Goal: Task Accomplishment & Management: Use online tool/utility

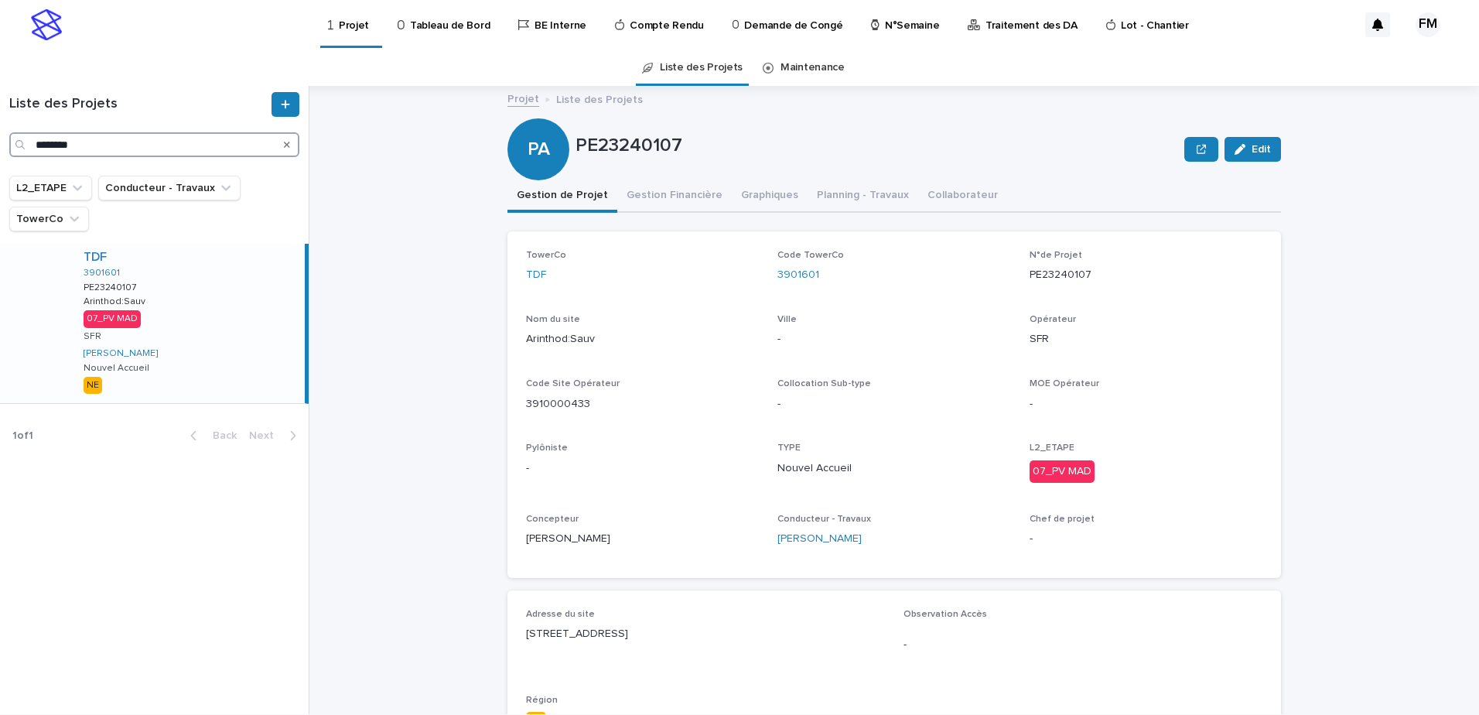
click at [179, 152] on input "********" at bounding box center [154, 144] width 290 height 25
click at [176, 152] on input "********" at bounding box center [154, 144] width 290 height 25
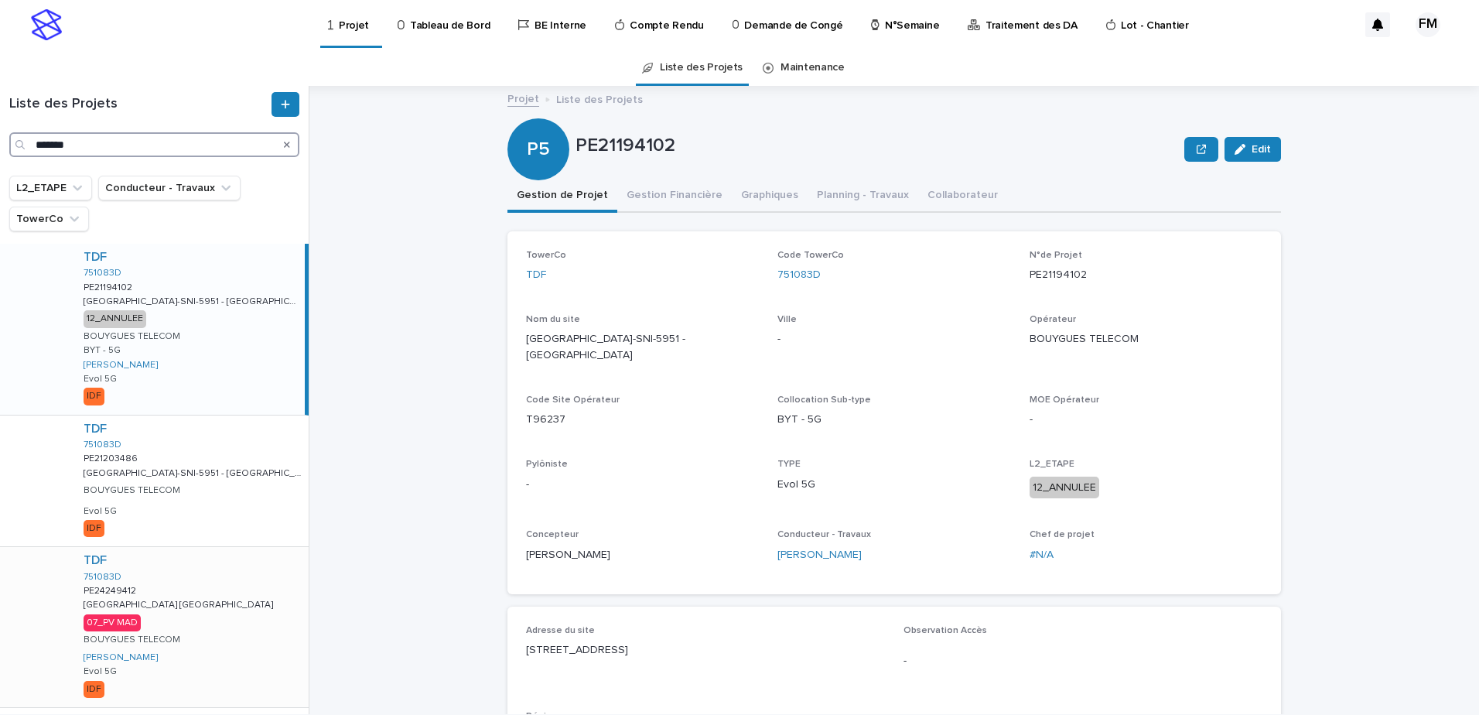
type input "*******"
click at [219, 645] on div "TDF 751083D PE24249412 PE24249412 [GEOGRAPHIC_DATA] [GEOGRAPHIC_DATA] [GEOGRAPH…" at bounding box center [189, 626] width 237 height 159
click at [685, 192] on button "Gestion Financière" at bounding box center [674, 196] width 114 height 32
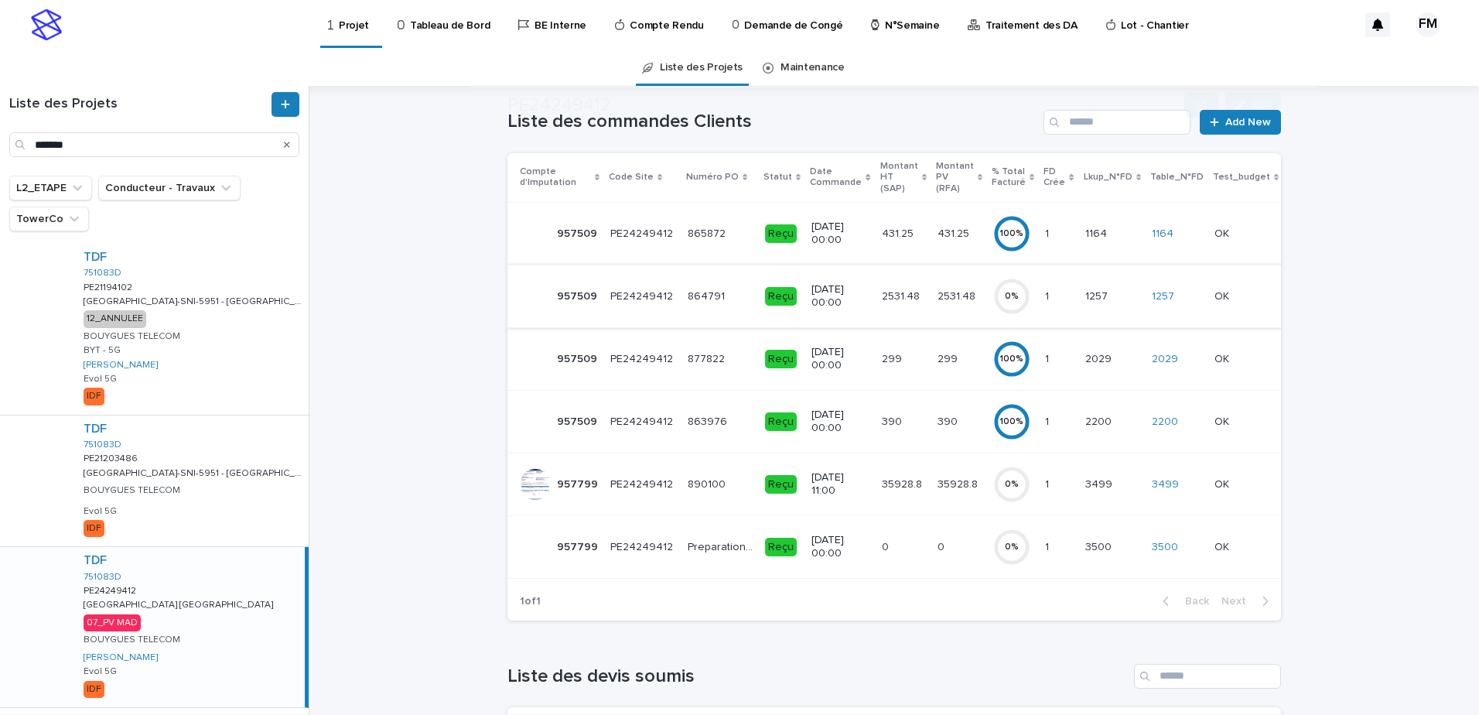
scroll to position [155, 0]
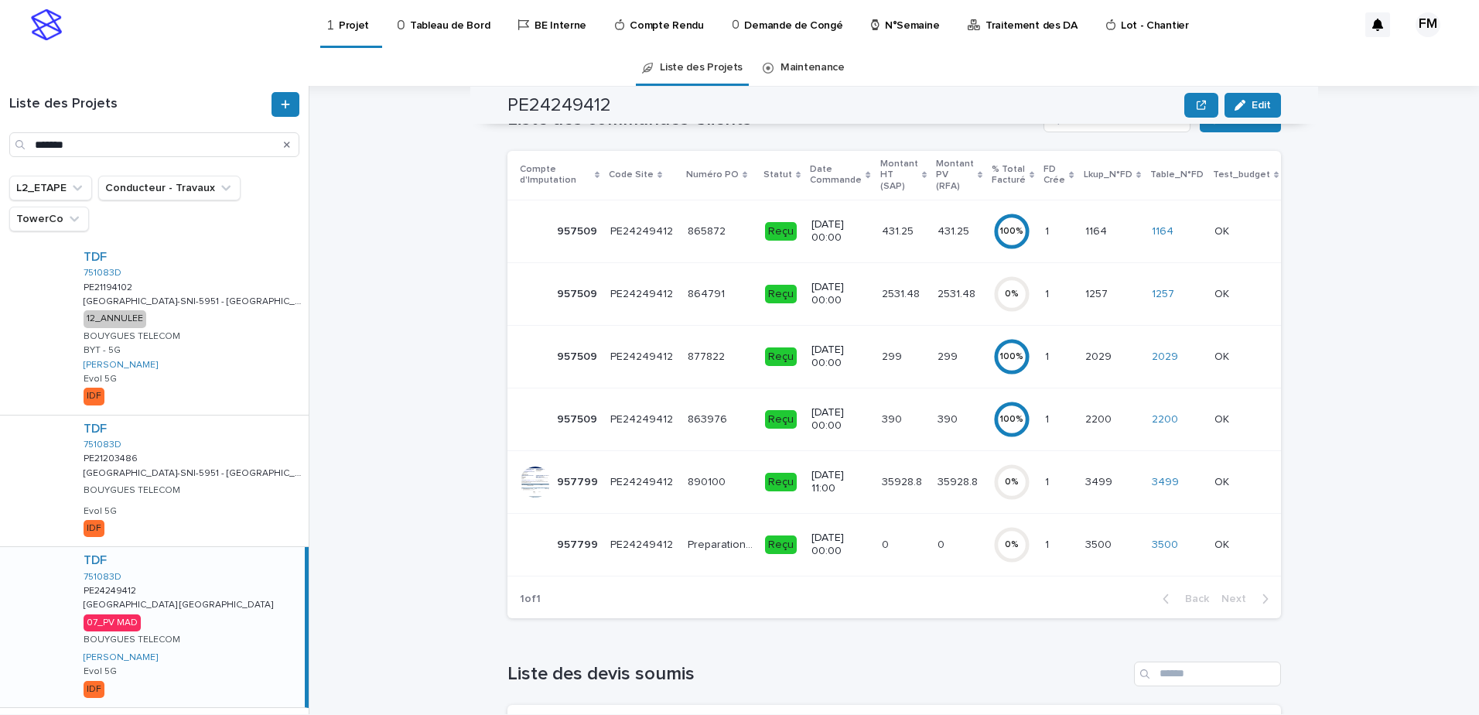
click at [838, 492] on p "[DATE] 11:00" at bounding box center [839, 482] width 57 height 26
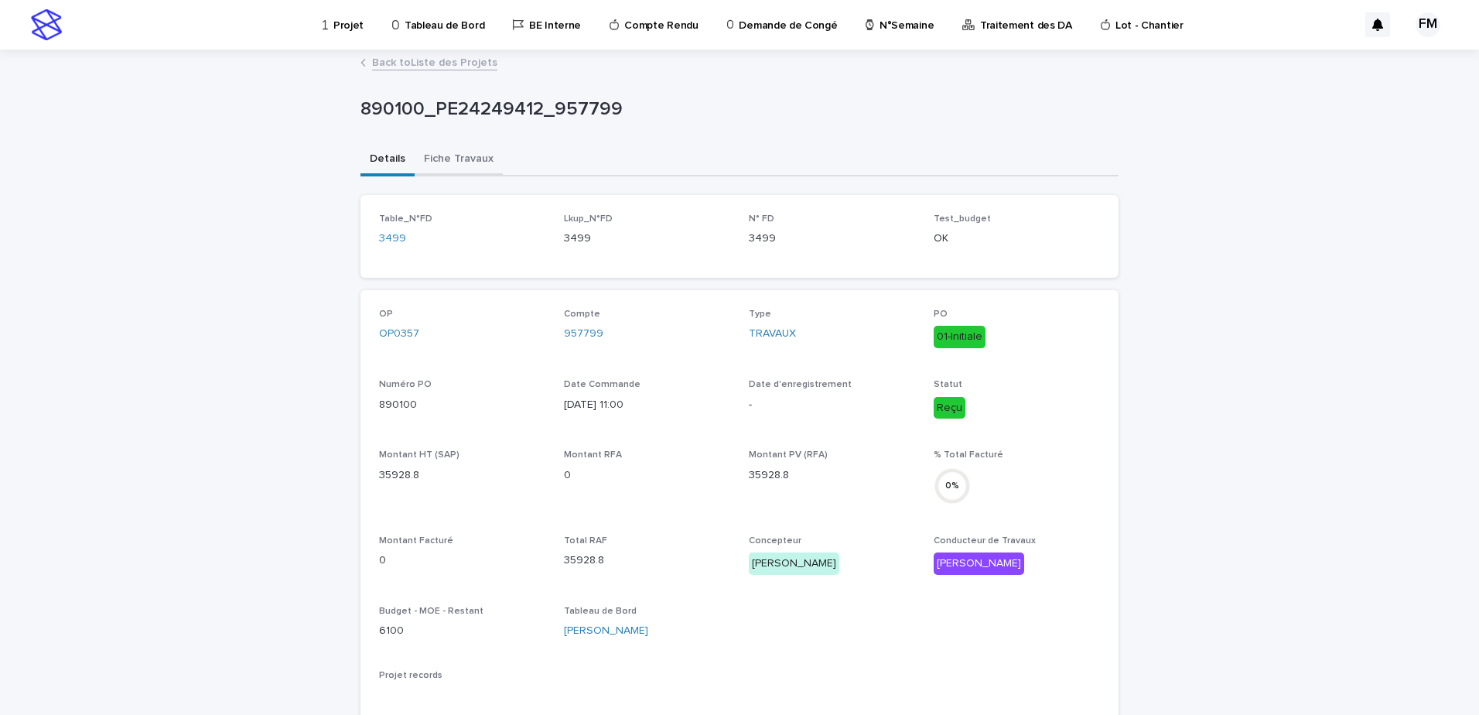
click at [429, 166] on button "Fiche Travaux" at bounding box center [459, 160] width 88 height 32
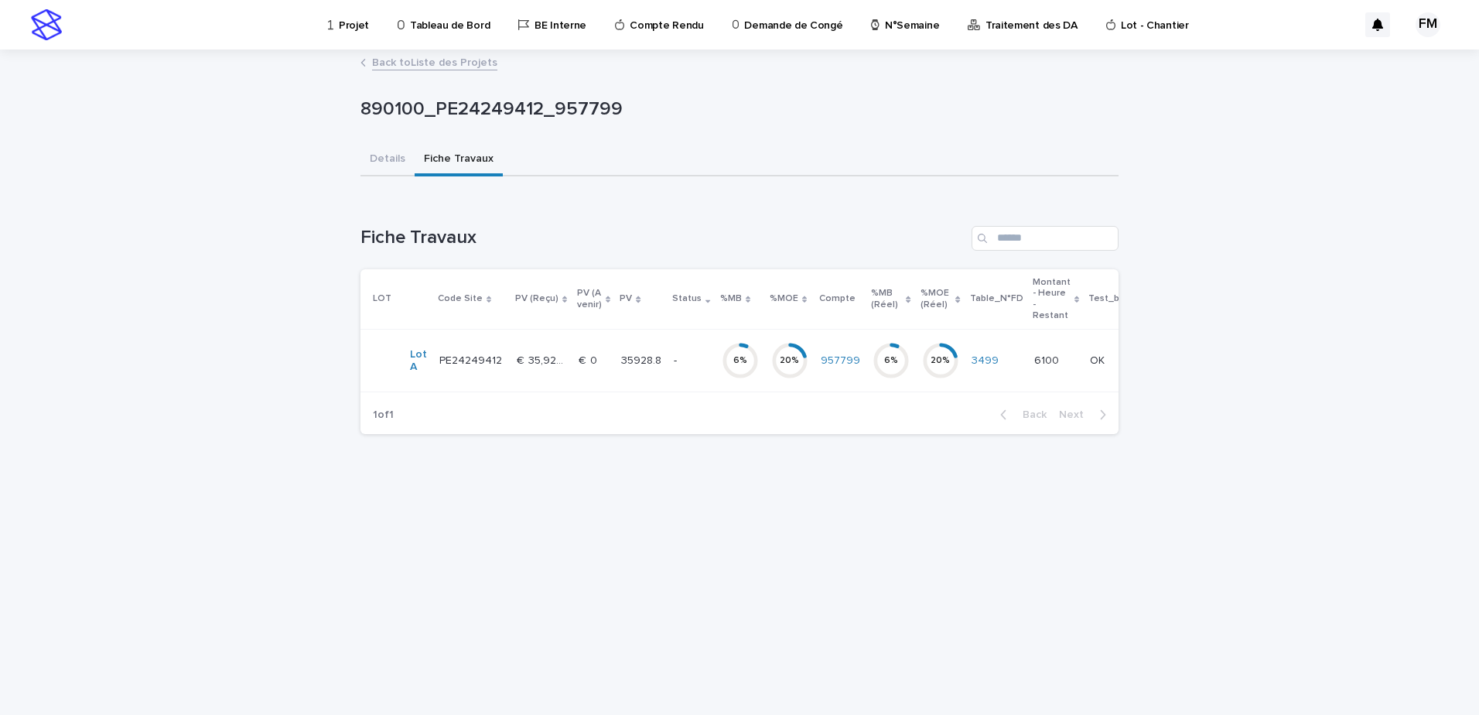
click at [724, 374] on circle at bounding box center [739, 360] width 31 height 31
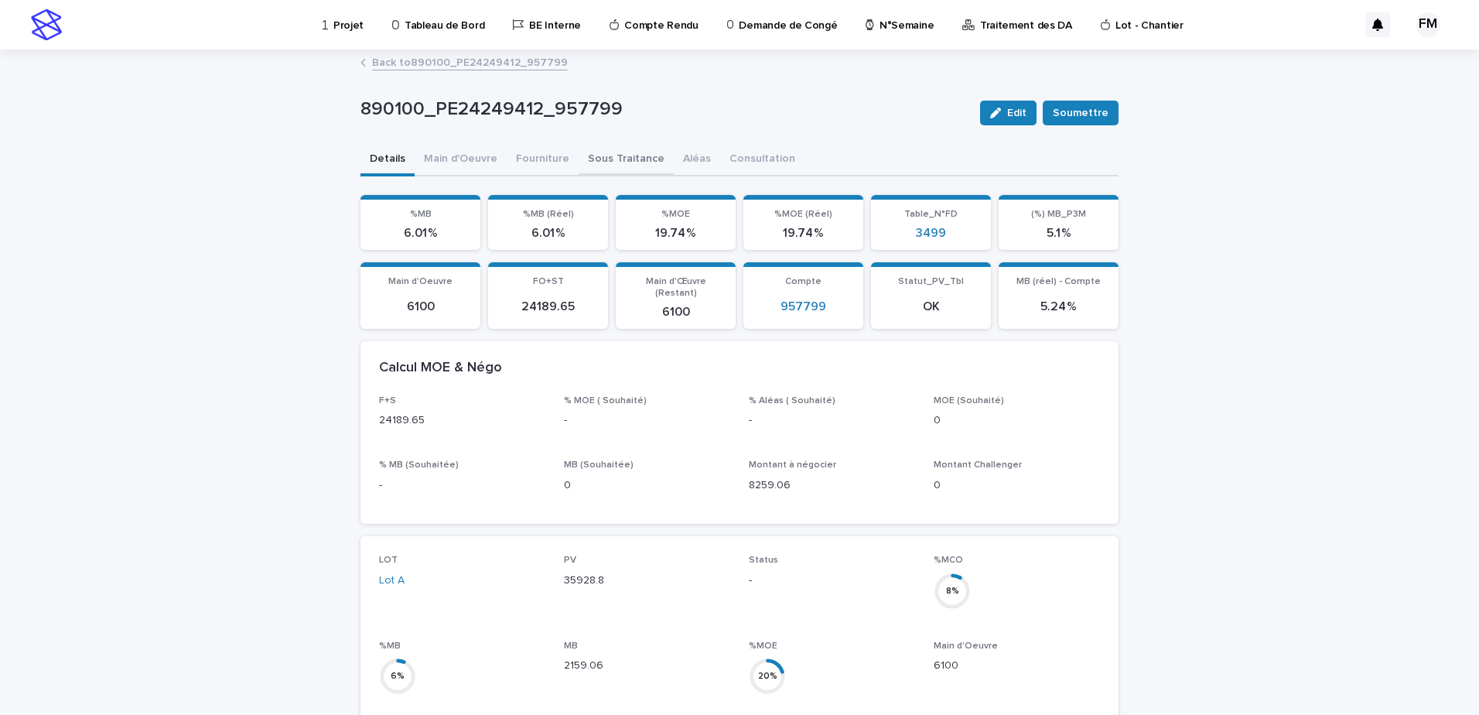
click at [624, 166] on button "Sous Traitance" at bounding box center [626, 160] width 95 height 32
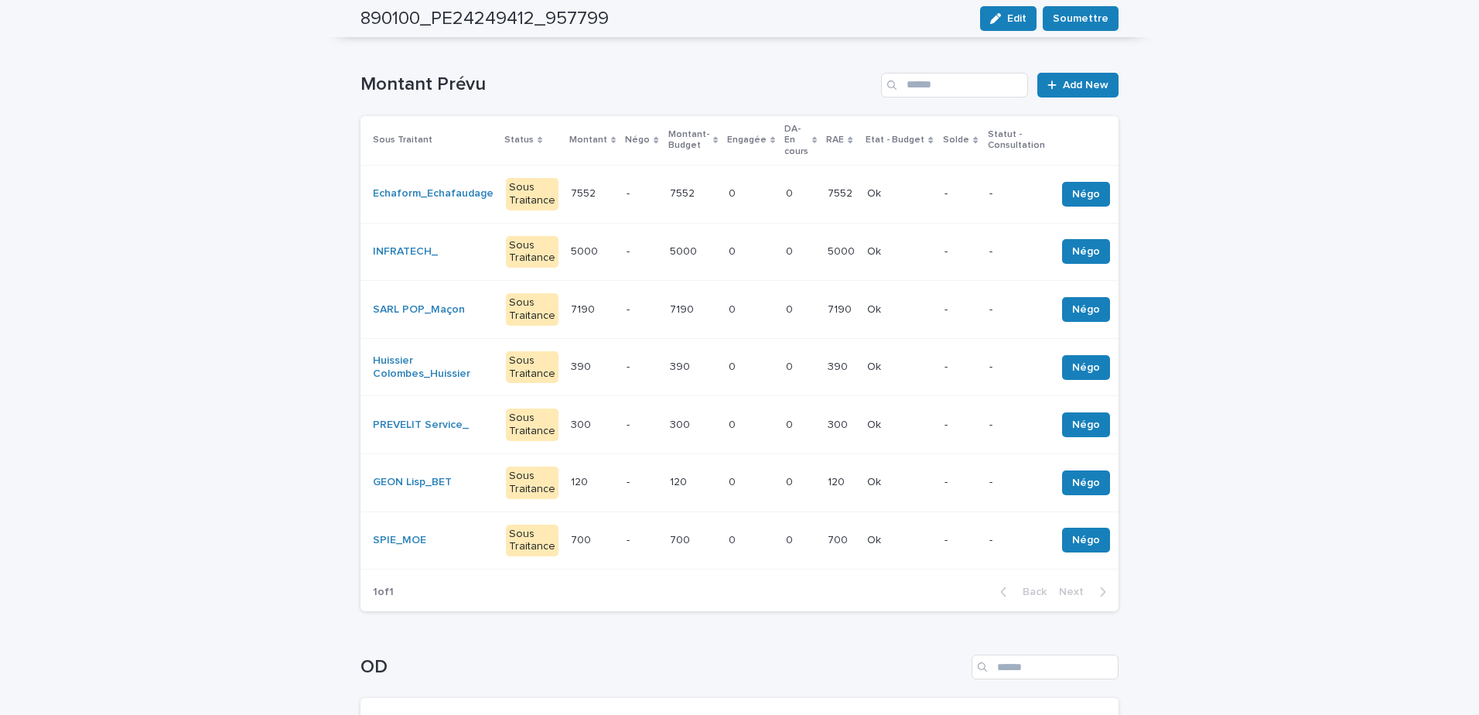
scroll to position [155, 0]
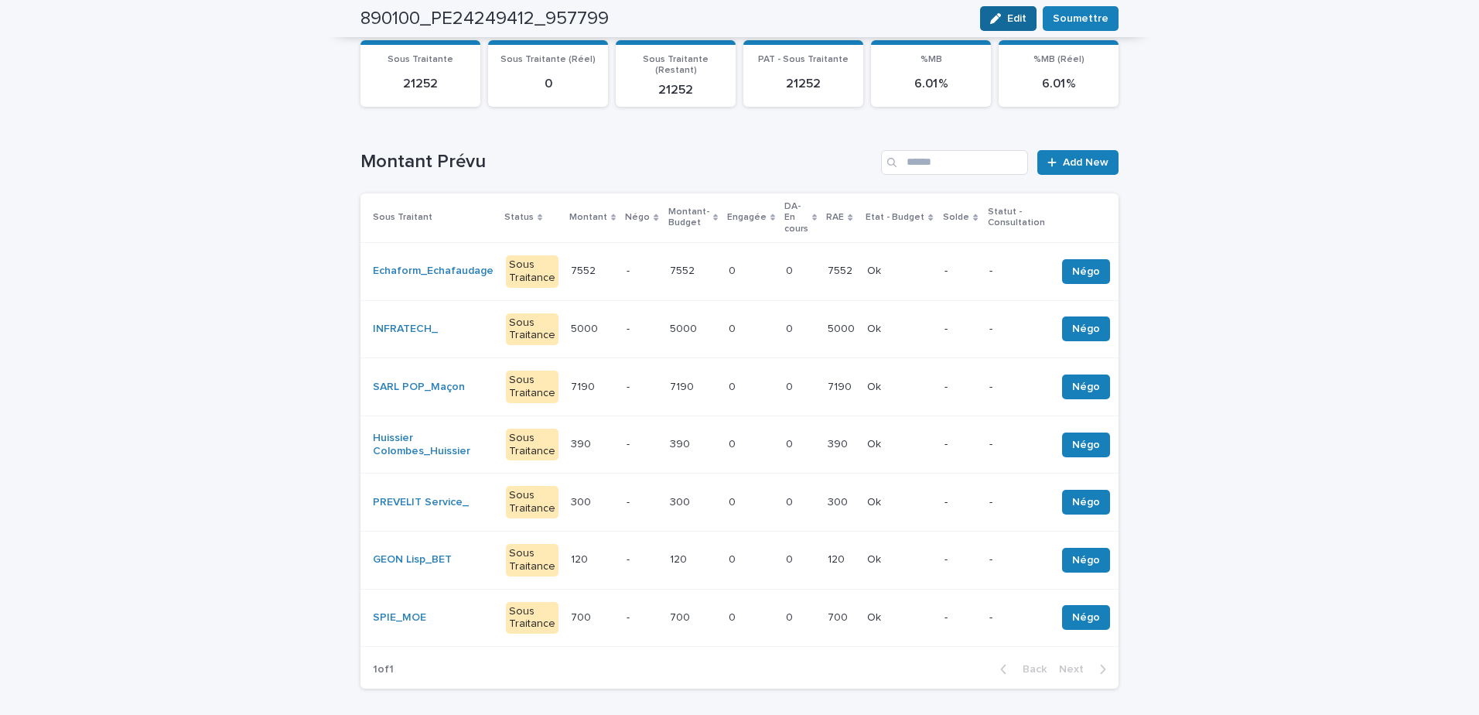
click at [1012, 26] on button "Edit" at bounding box center [1008, 18] width 56 height 25
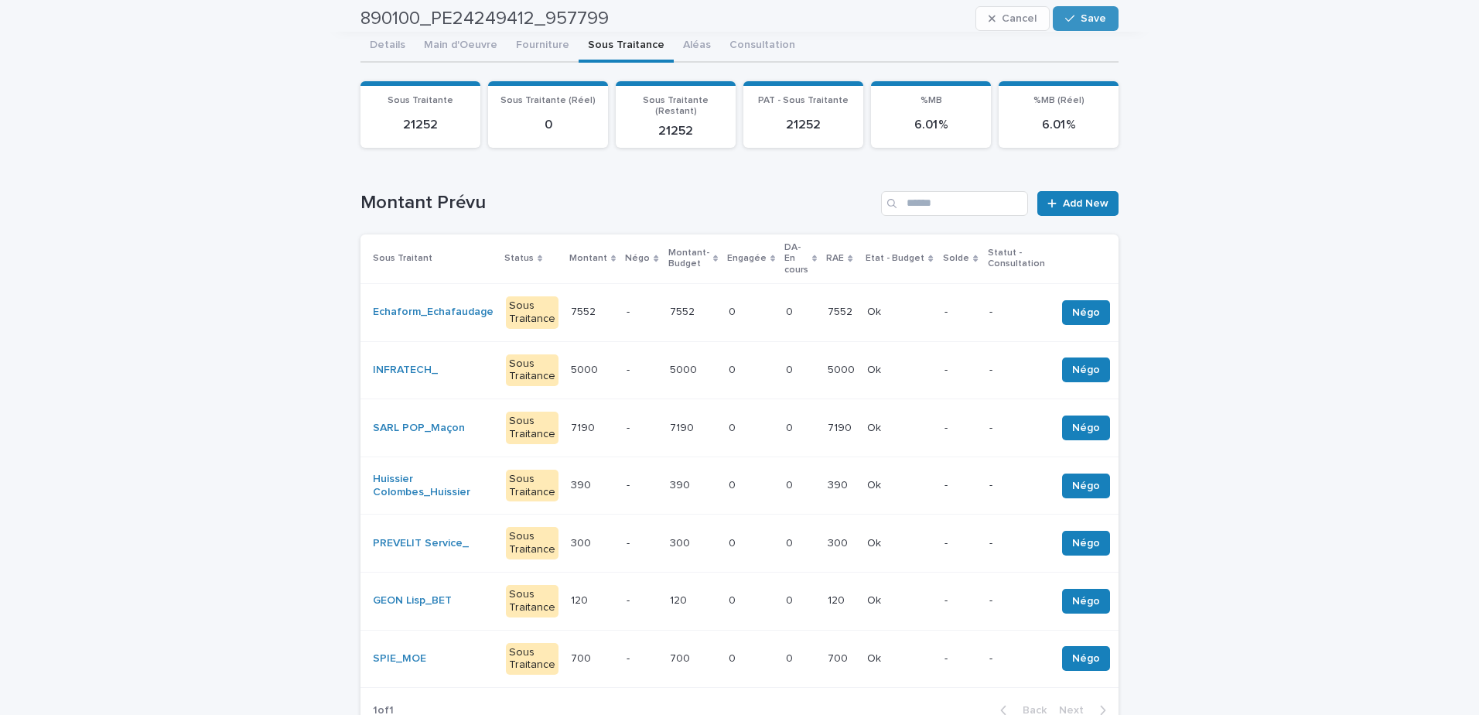
scroll to position [77, 0]
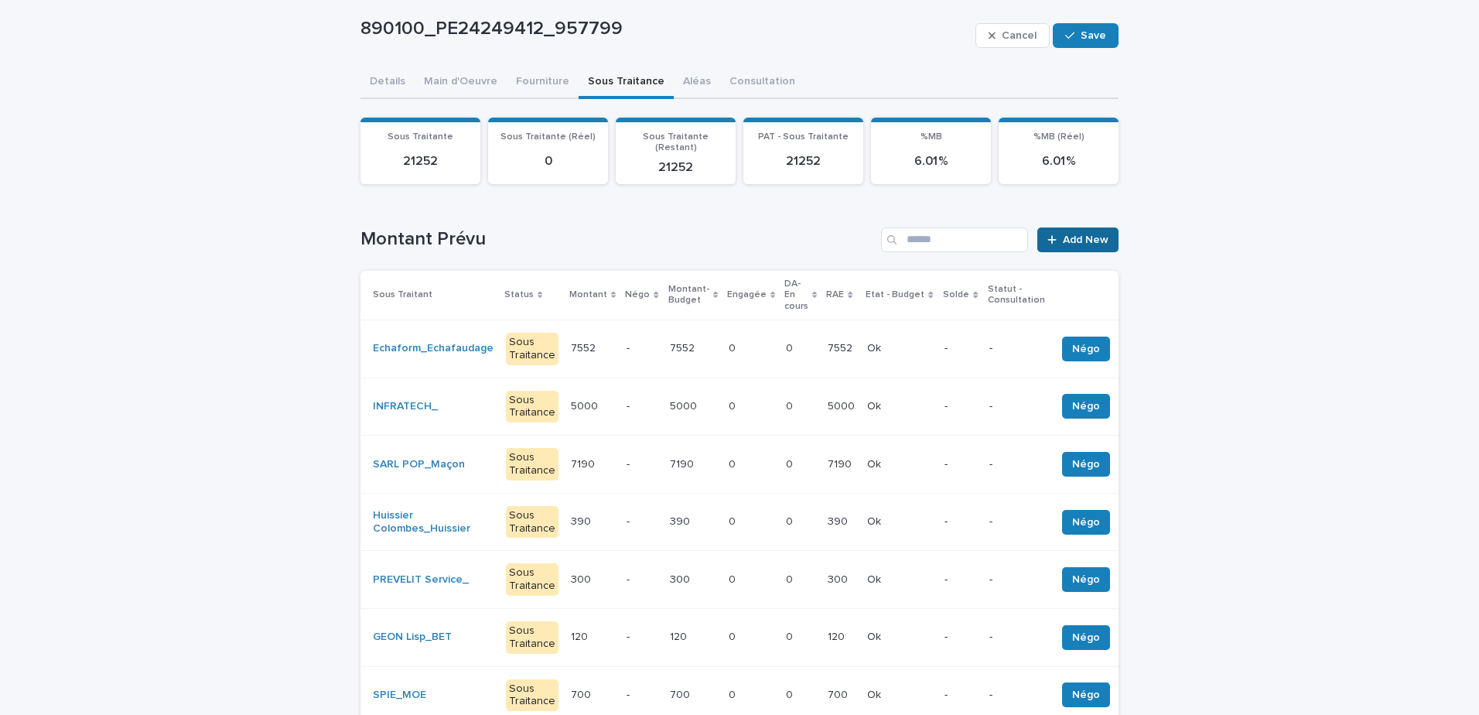
click at [1074, 234] on span "Add New" at bounding box center [1086, 239] width 46 height 11
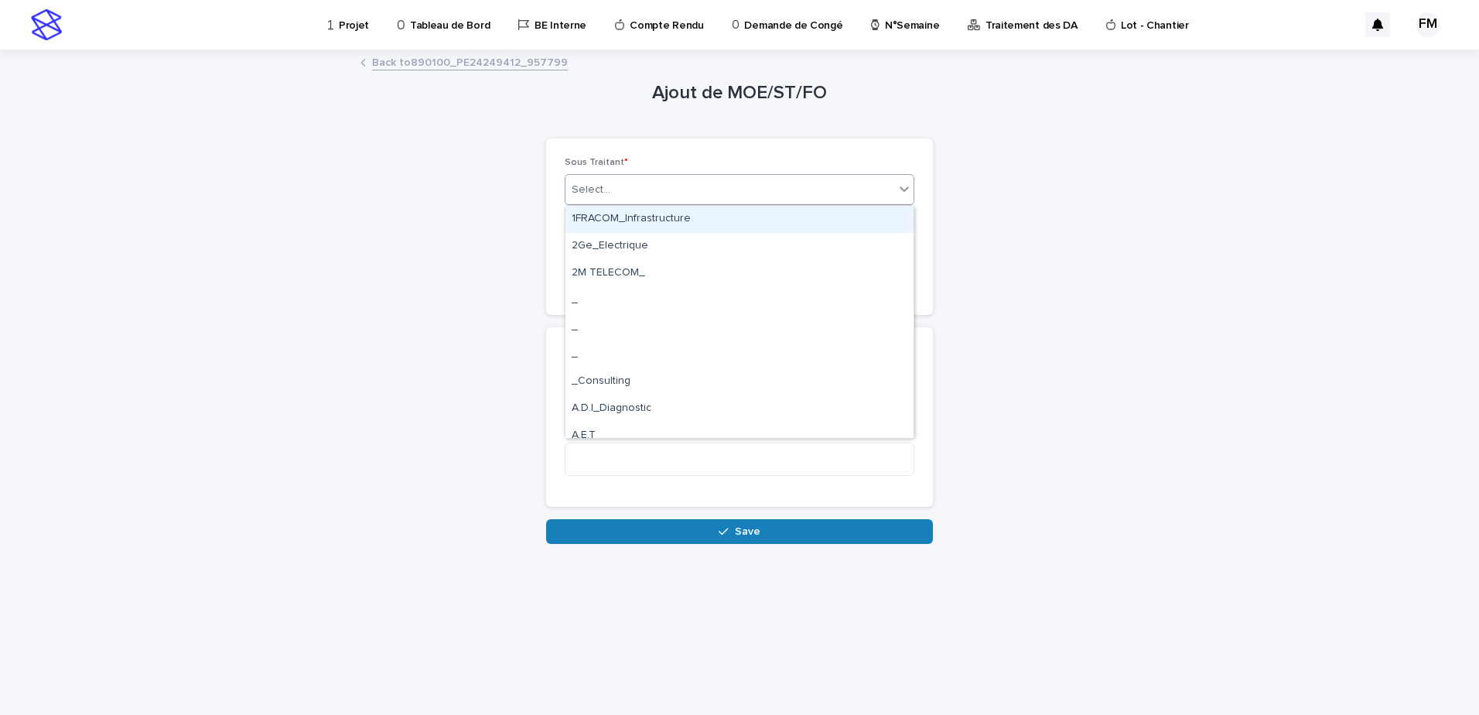
click at [643, 196] on div "Select..." at bounding box center [729, 190] width 329 height 26
type input "***"
click at [657, 218] on div "CTE_" at bounding box center [739, 219] width 348 height 27
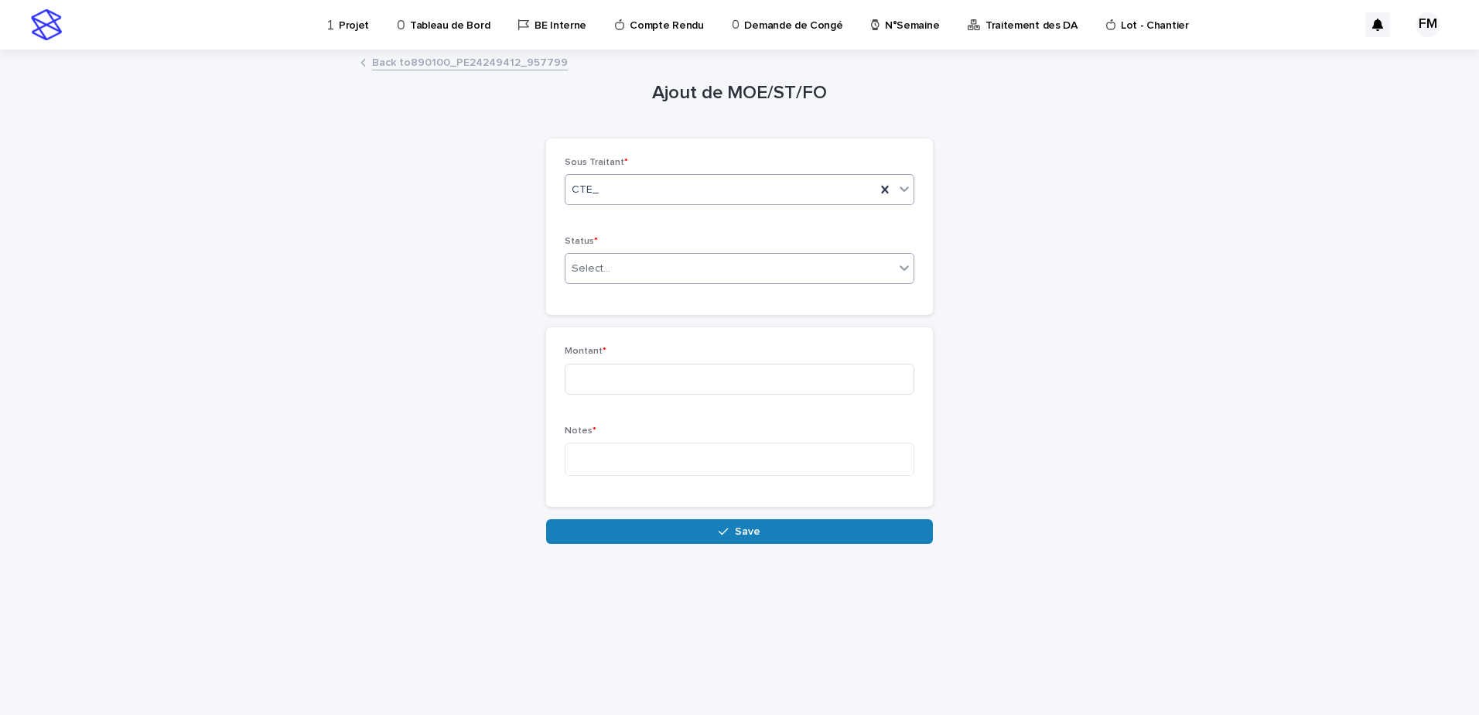
click at [637, 267] on div "Select..." at bounding box center [729, 269] width 329 height 26
drag, startPoint x: 633, startPoint y: 340, endPoint x: 637, endPoint y: 329, distance: 10.8
click at [637, 329] on span "Sous Traitance" at bounding box center [612, 324] width 81 height 17
click at [614, 385] on input at bounding box center [740, 379] width 350 height 31
type input "***"
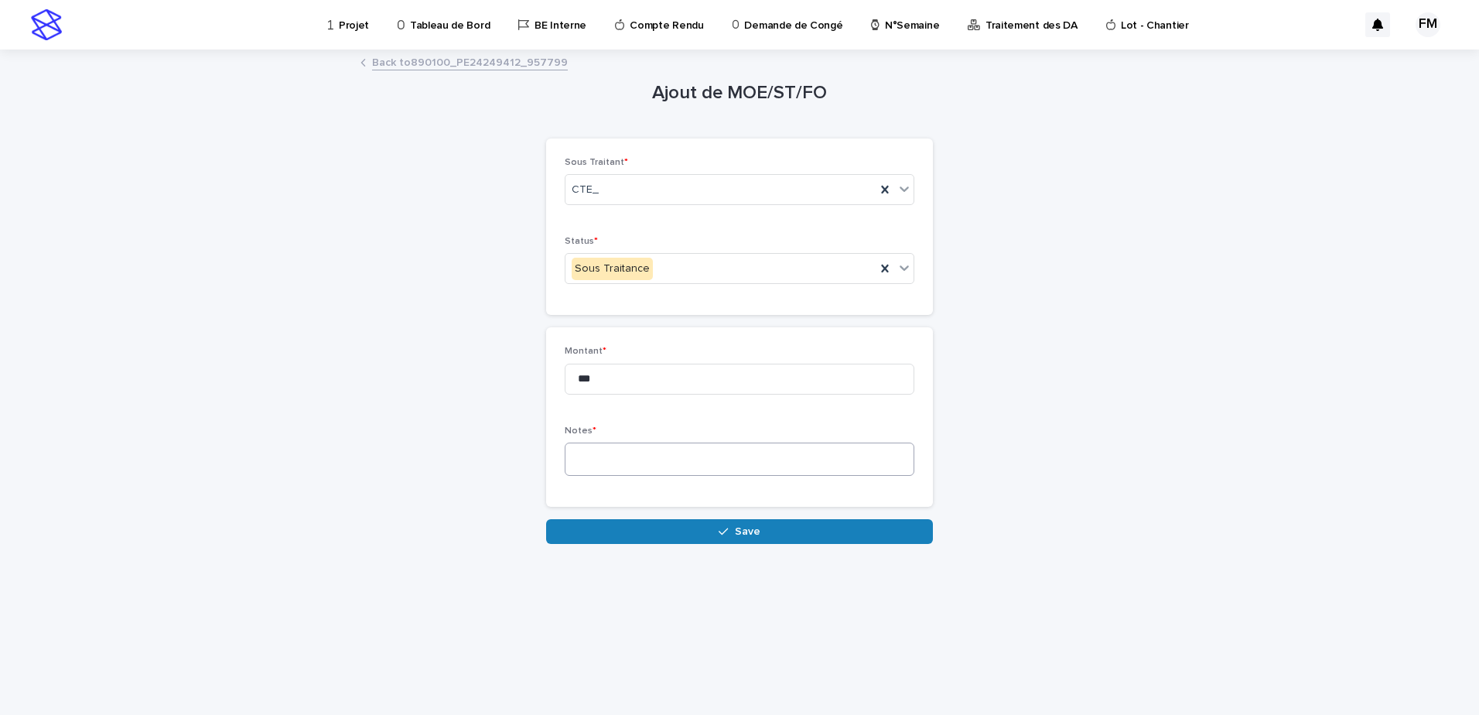
drag, startPoint x: 608, startPoint y: 429, endPoint x: 605, endPoint y: 445, distance: 15.8
click at [606, 436] on p "Notes *" at bounding box center [740, 430] width 350 height 11
click at [603, 446] on textarea at bounding box center [740, 458] width 350 height 33
type textarea "***"
click at [785, 519] on button "Save" at bounding box center [739, 531] width 387 height 25
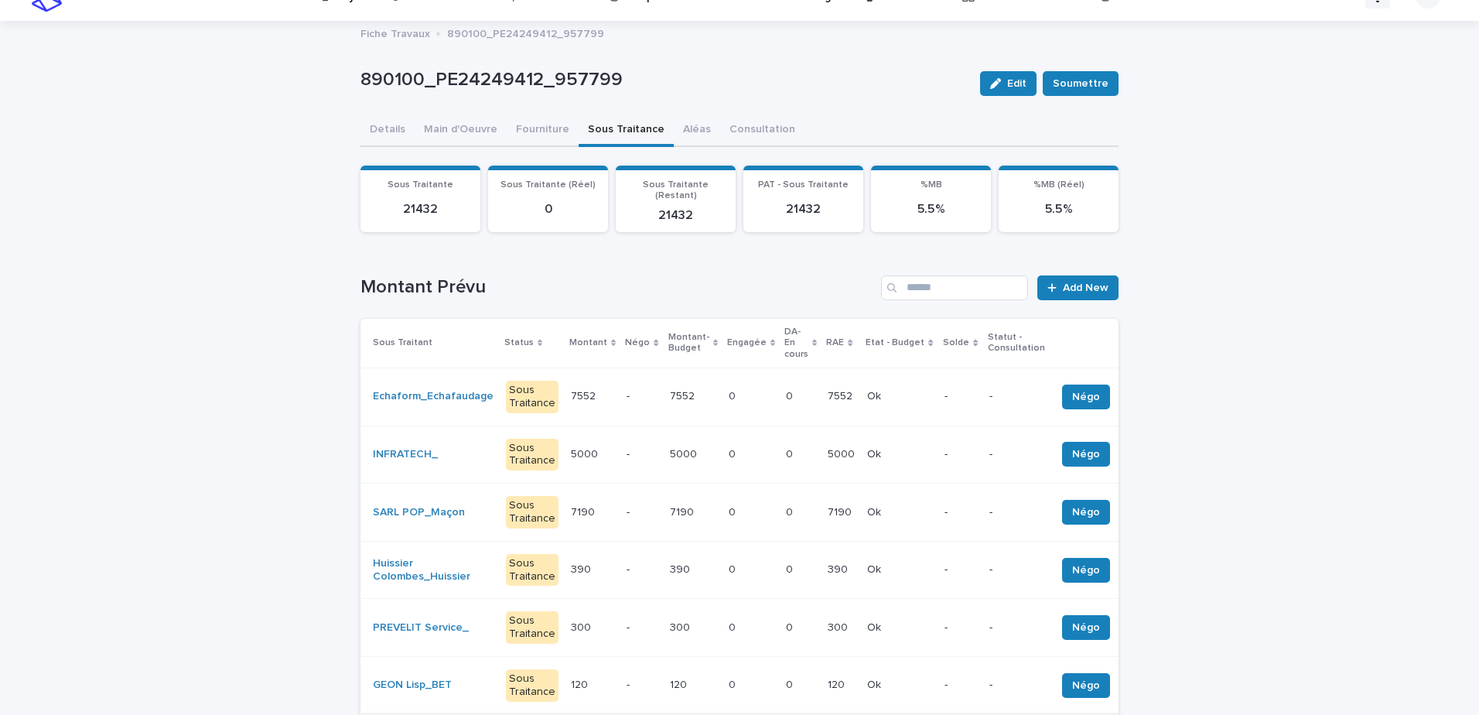
scroll to position [183, 0]
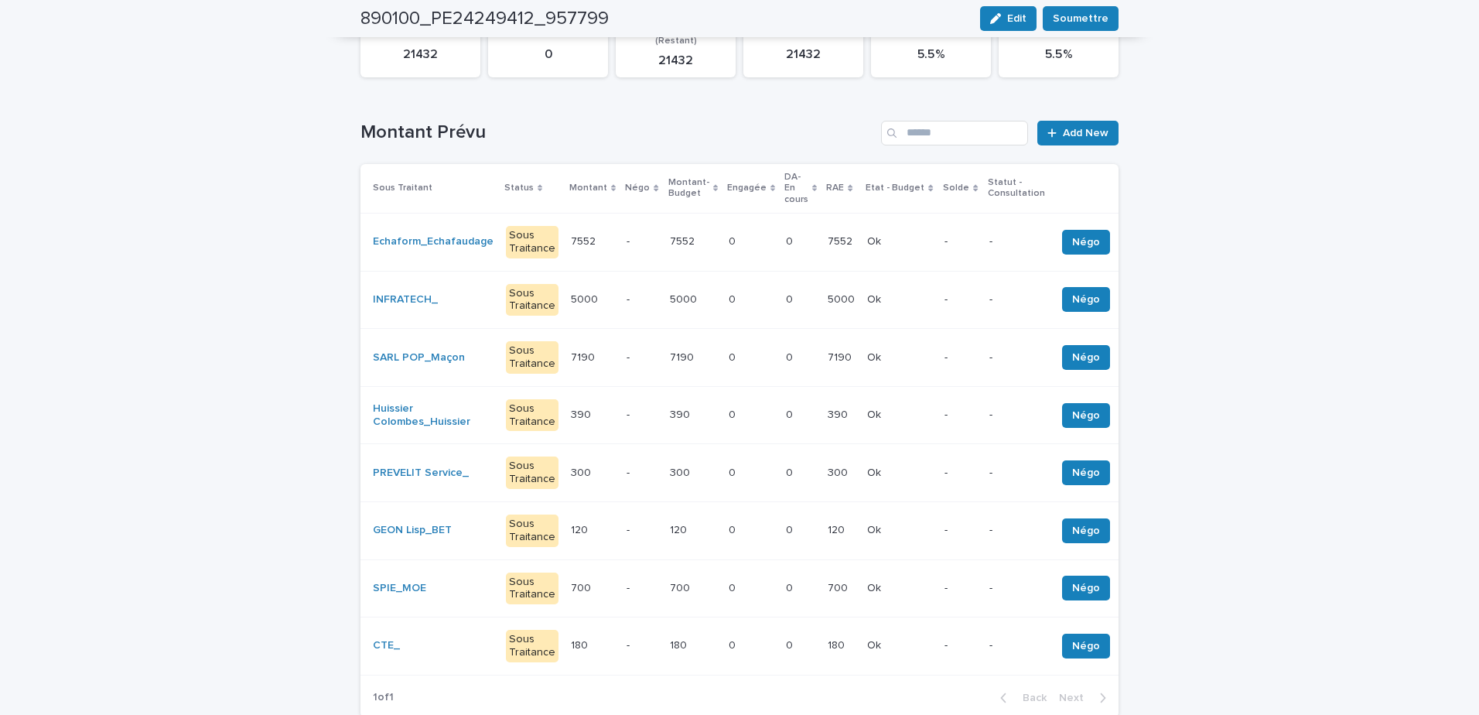
click at [736, 639] on p at bounding box center [751, 645] width 45 height 13
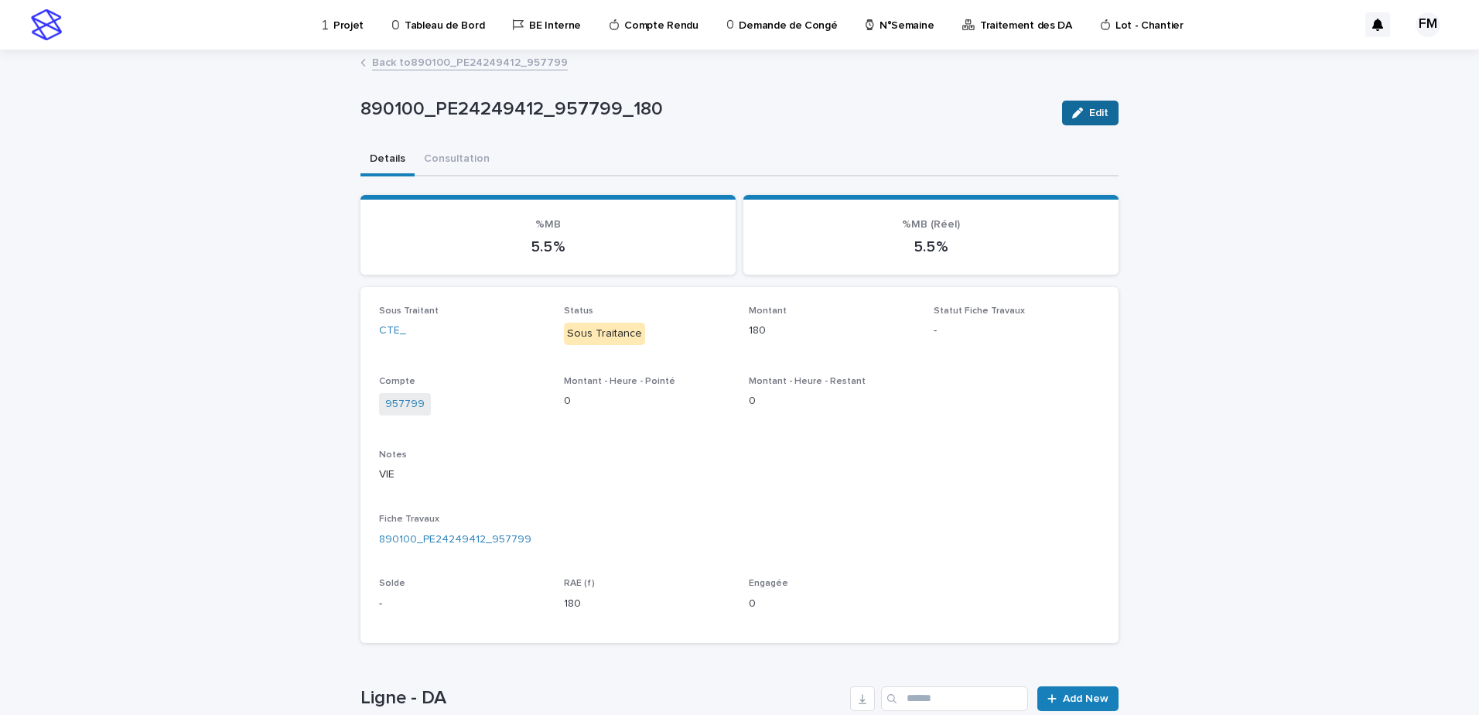
click at [1081, 114] on div "button" at bounding box center [1080, 113] width 17 height 11
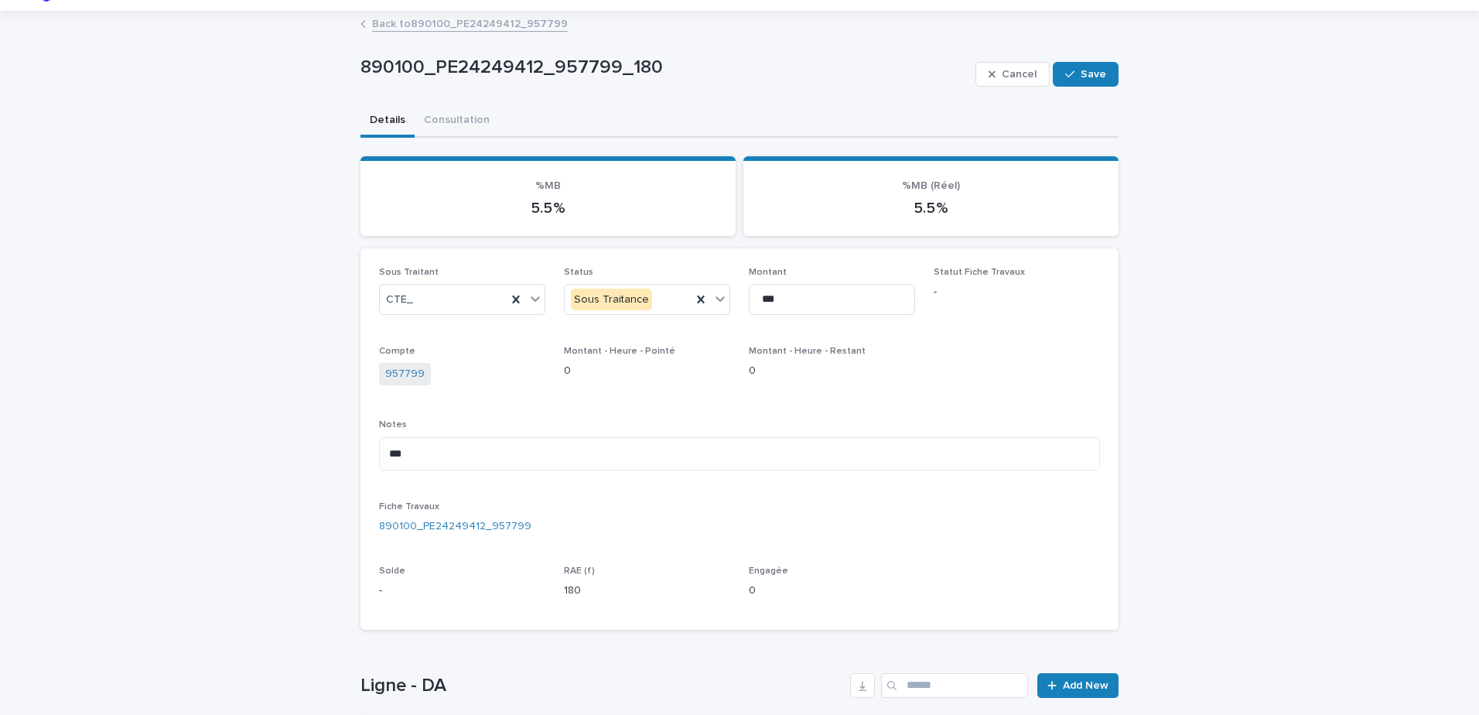
scroll to position [77, 0]
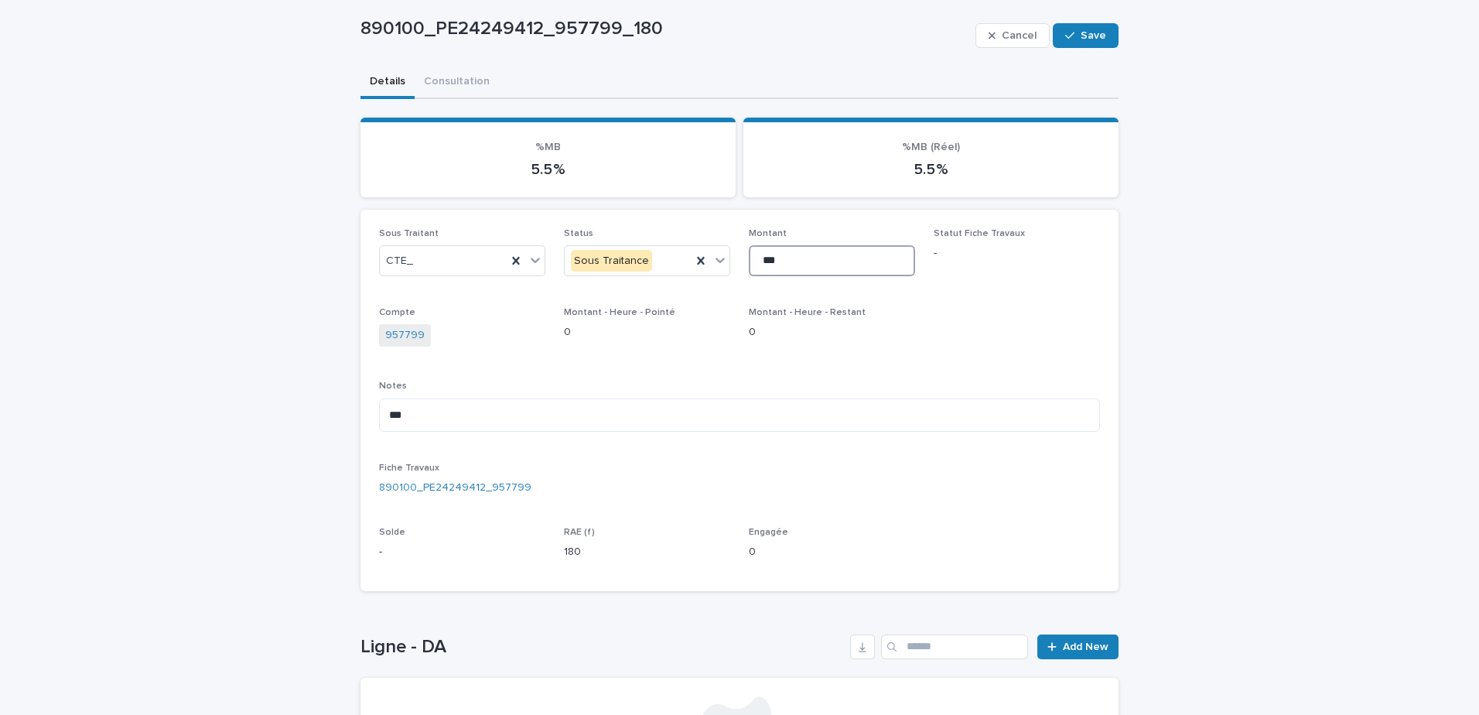
drag, startPoint x: 780, startPoint y: 261, endPoint x: 736, endPoint y: 255, distance: 45.3
click at [736, 255] on div "Sous Traitant CTE_ Status Sous Traitance Montant *** Statut Fiche Travaux - Com…" at bounding box center [739, 400] width 721 height 344
type input "***"
click at [1101, 42] on button "Save" at bounding box center [1086, 35] width 66 height 25
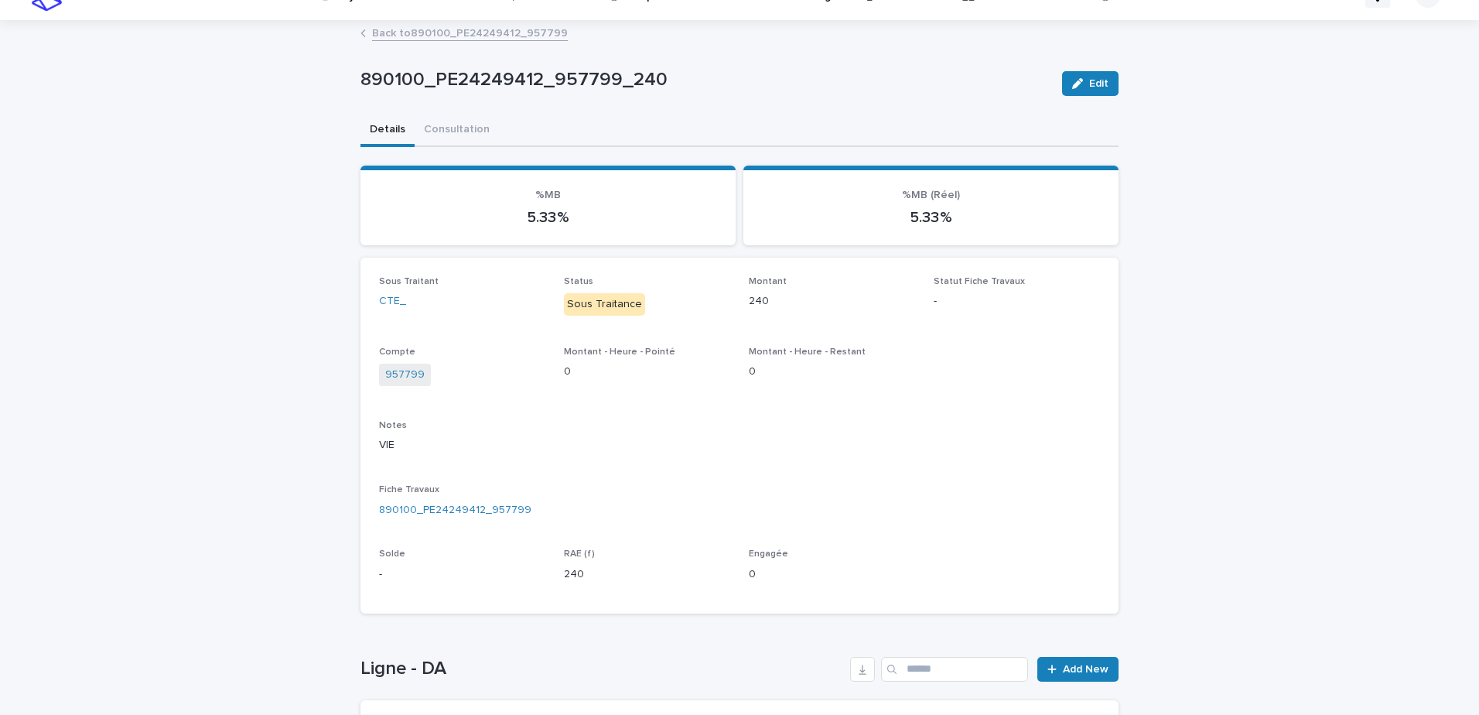
scroll to position [0, 0]
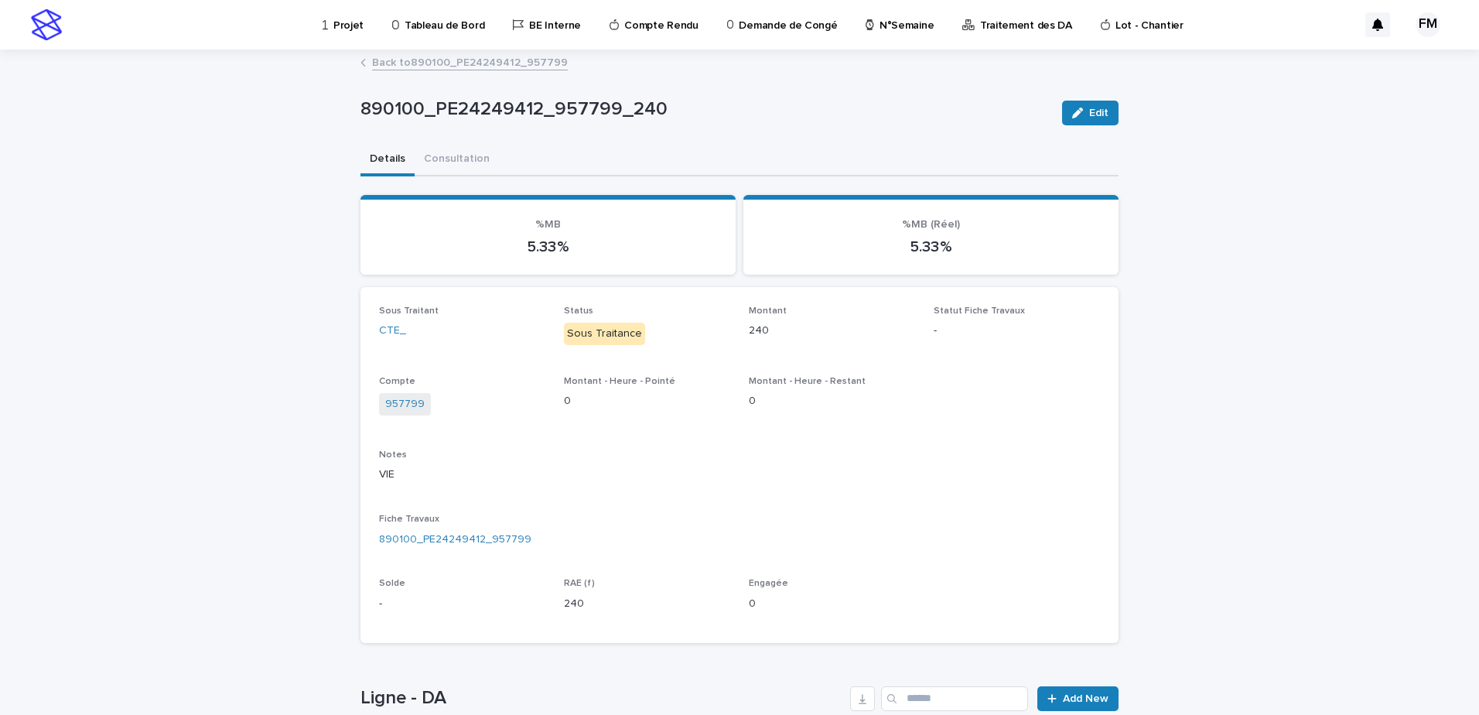
click at [506, 72] on div "Back to 890100_PE24249412_957799" at bounding box center [739, 64] width 773 height 22
click at [508, 65] on link "Back to 890100_PE24249412_957799" at bounding box center [470, 62] width 196 height 18
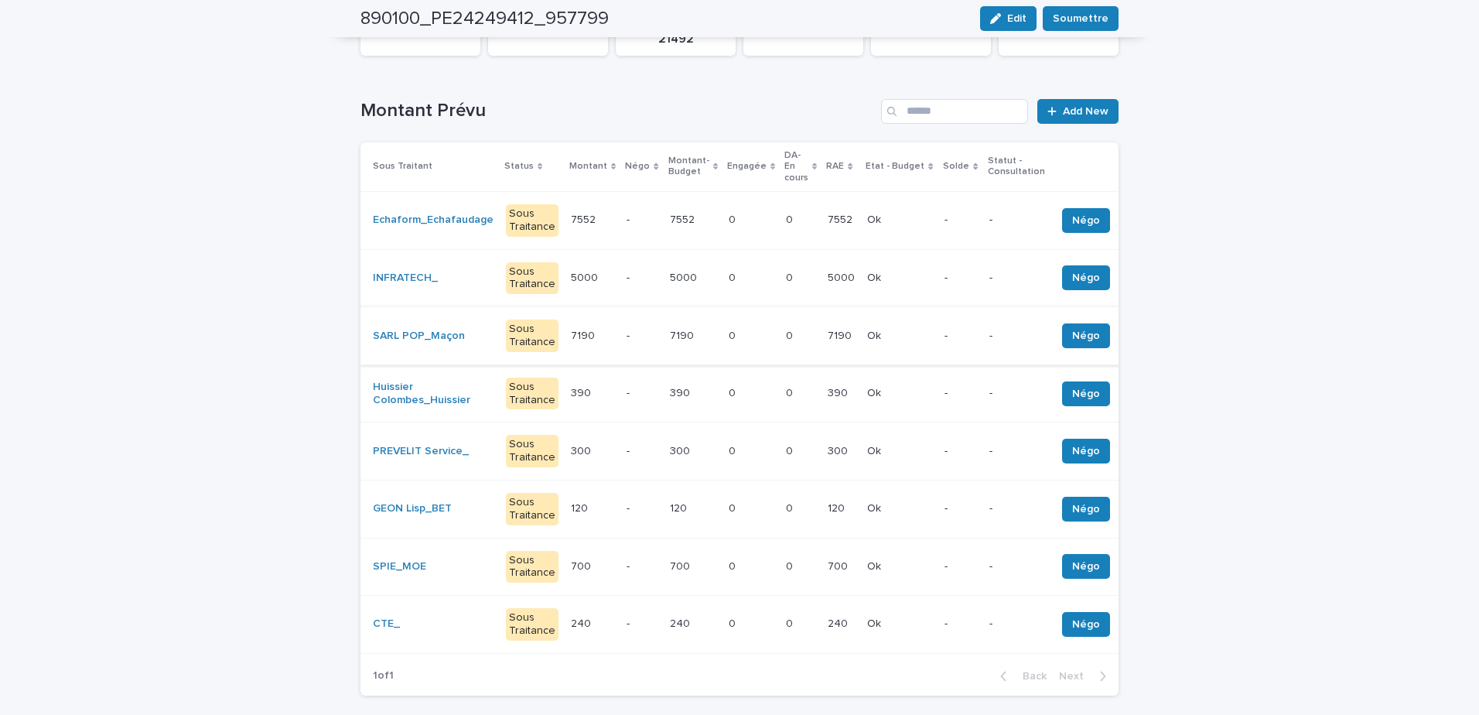
scroll to position [232, 0]
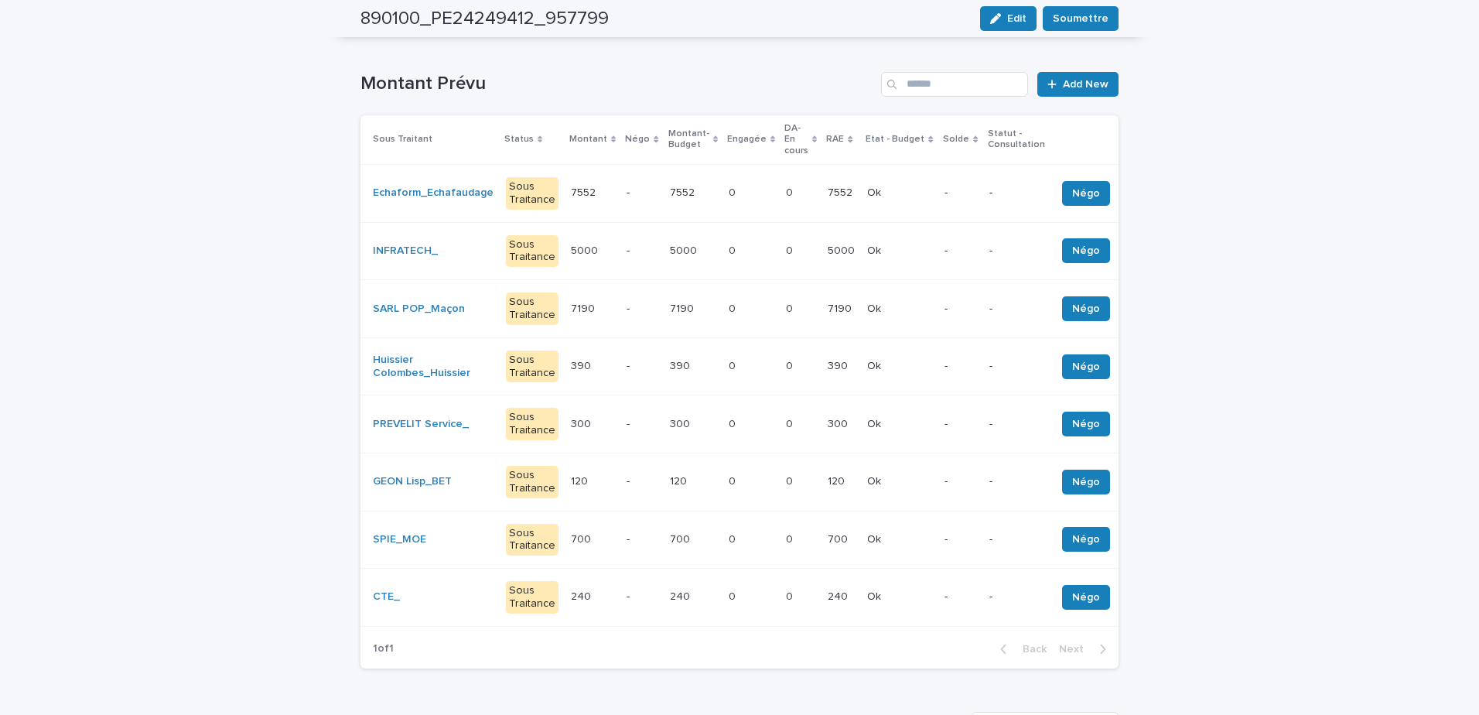
click at [748, 359] on td "0 0" at bounding box center [750, 366] width 57 height 58
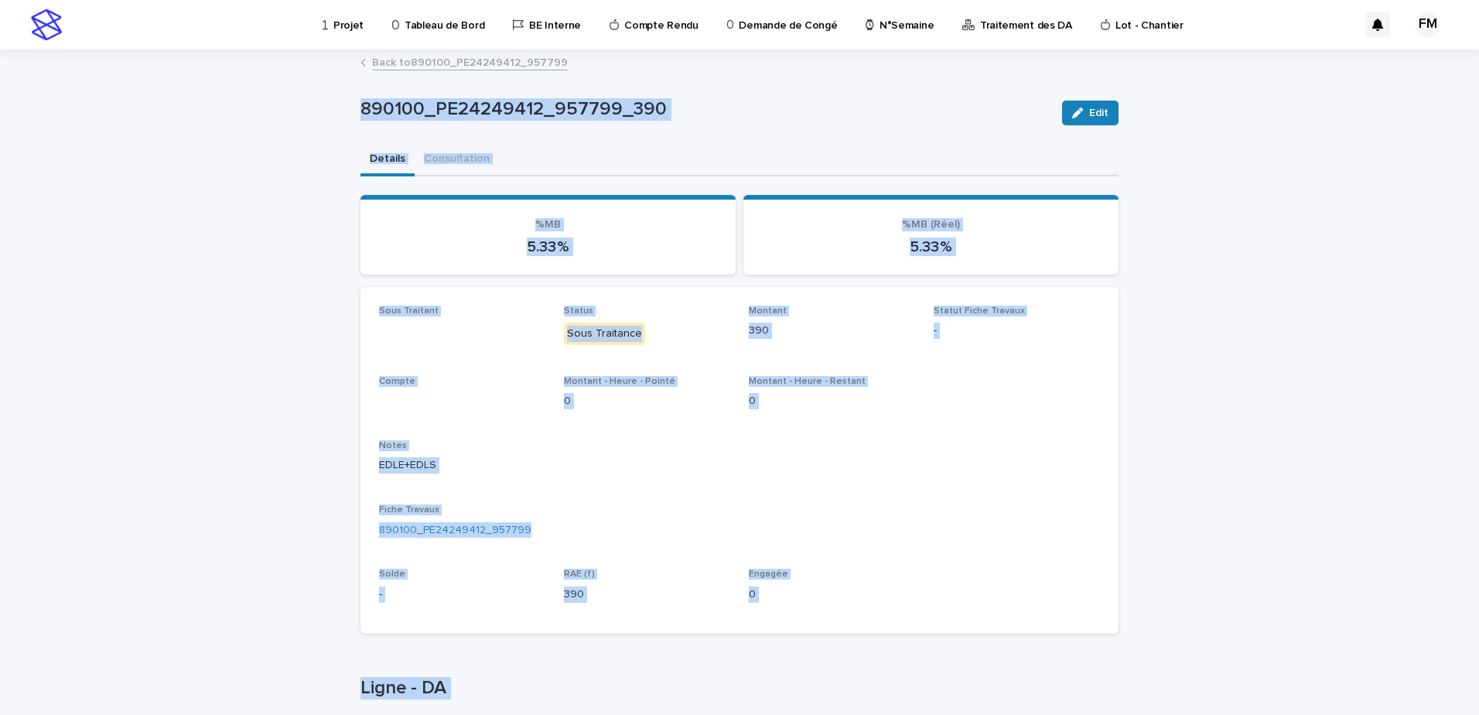
drag, startPoint x: 748, startPoint y: 359, endPoint x: 659, endPoint y: 330, distance: 93.4
click at [659, 330] on p "Sous Traitance" at bounding box center [647, 334] width 166 height 22
click at [695, 341] on p "Sous Traitance" at bounding box center [647, 334] width 166 height 22
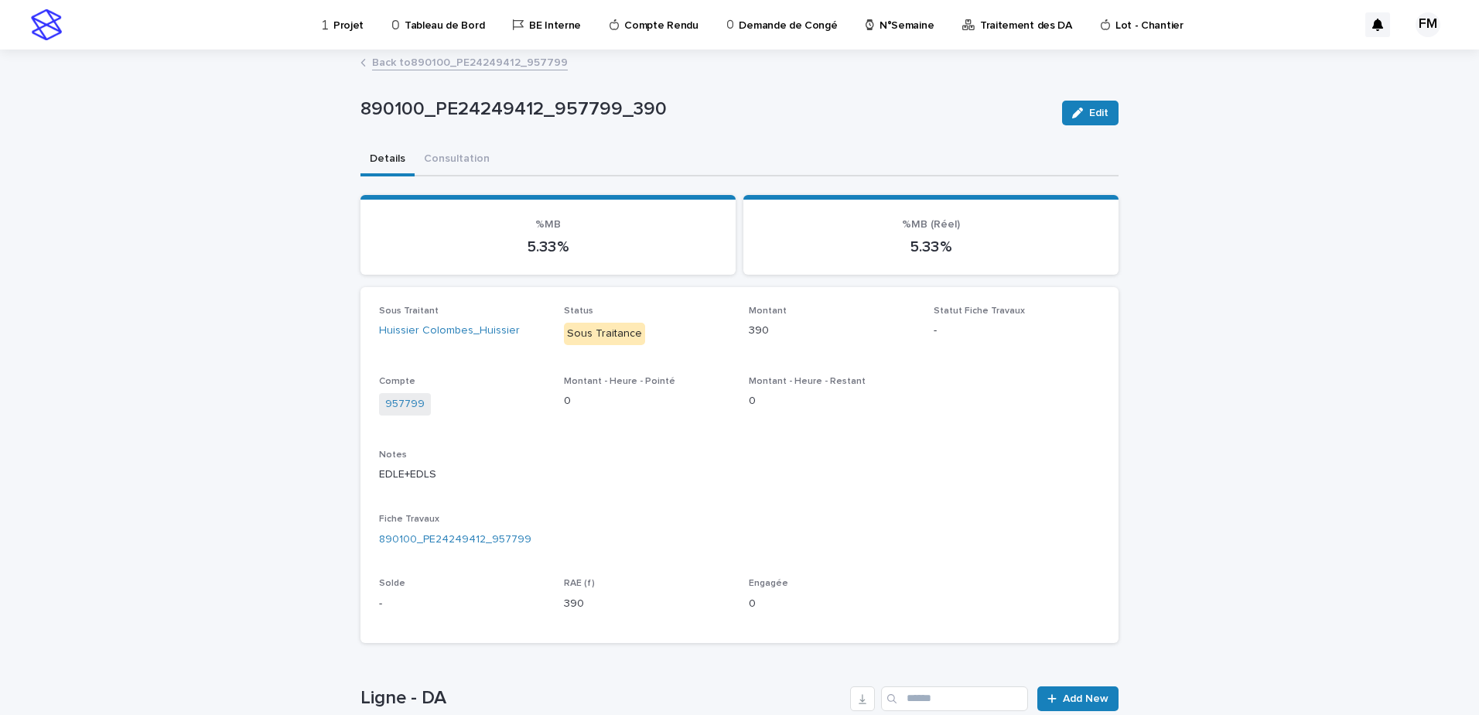
click at [405, 65] on link "Back to 890100_PE24249412_957799" at bounding box center [470, 62] width 196 height 18
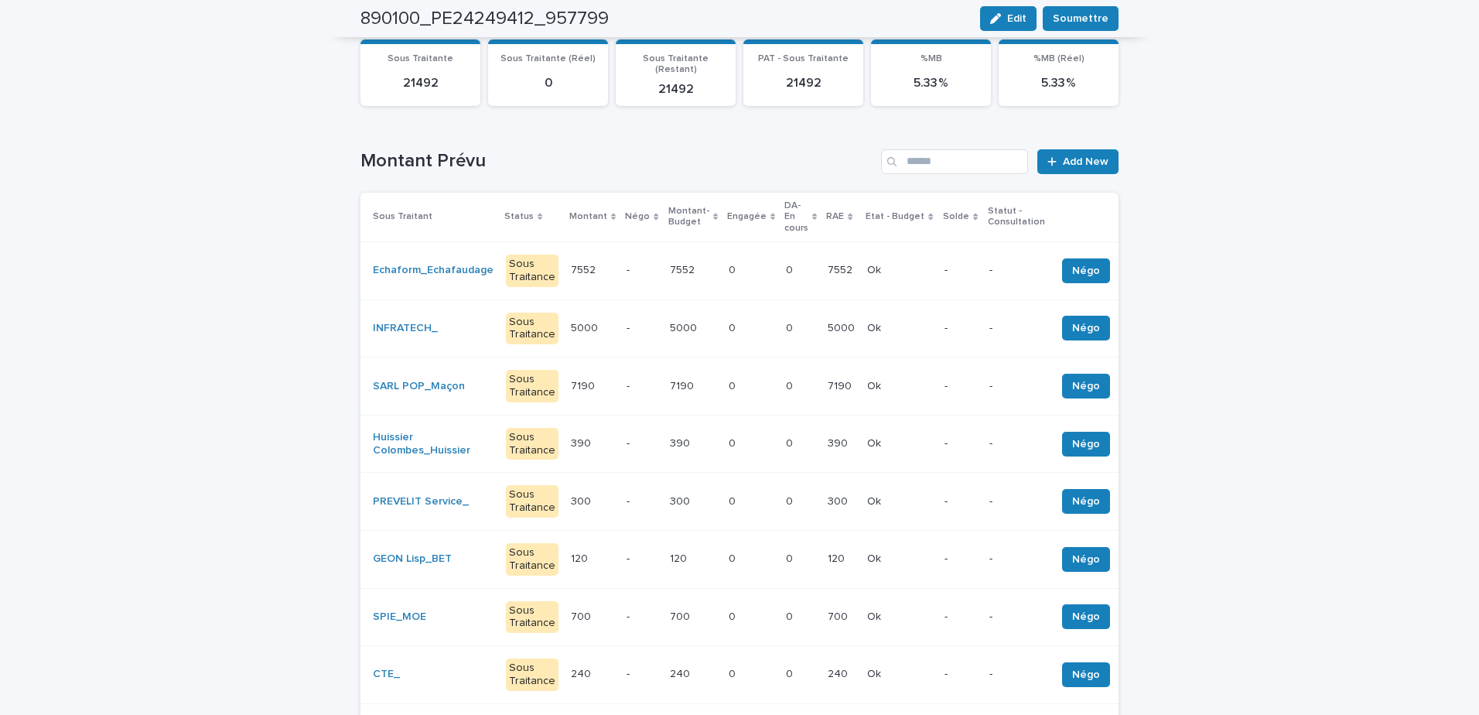
scroll to position [232, 0]
